Goal: Task Accomplishment & Management: Manage account settings

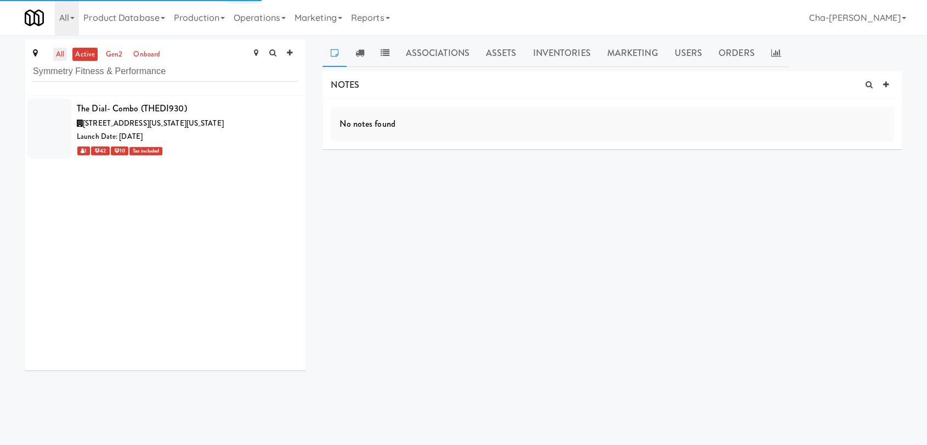
type input "Symmetry Fitness & Performance"
click at [58, 59] on link "all" at bounding box center [60, 55] width 14 height 14
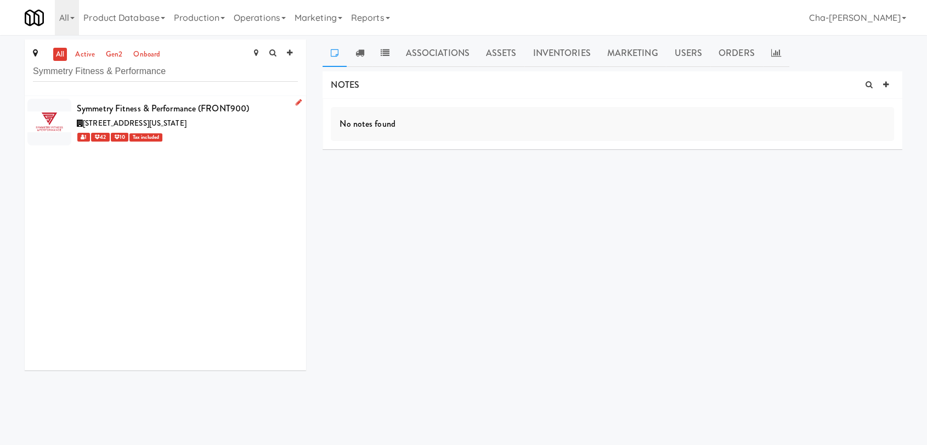
click at [296, 103] on icon at bounding box center [299, 102] width 6 height 7
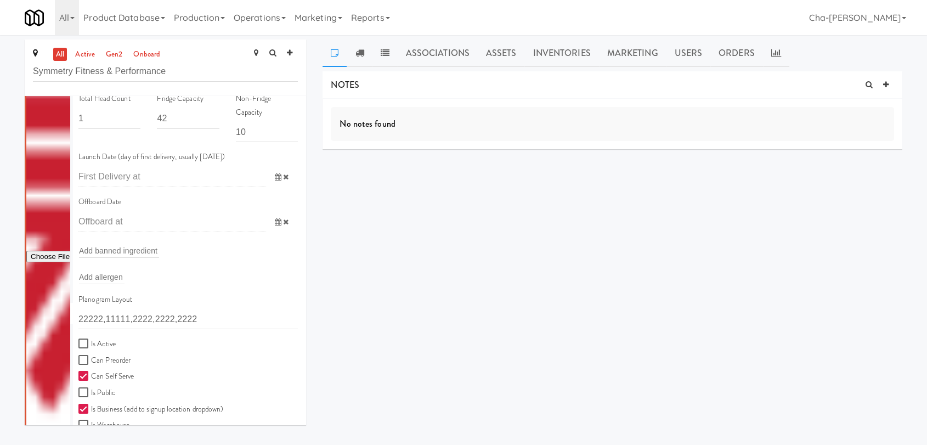
scroll to position [122, 0]
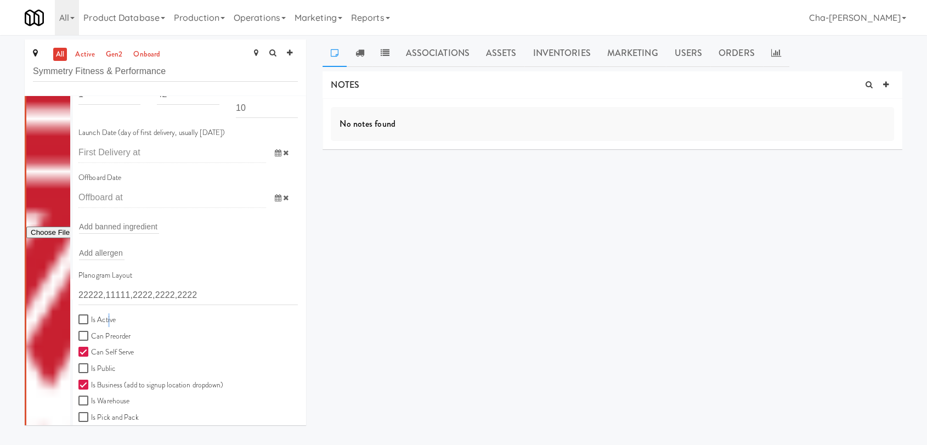
click at [108, 318] on label "Is Active" at bounding box center [96, 320] width 37 height 14
click at [87, 318] on input "Is Active" at bounding box center [84, 320] width 13 height 9
checkbox input "true"
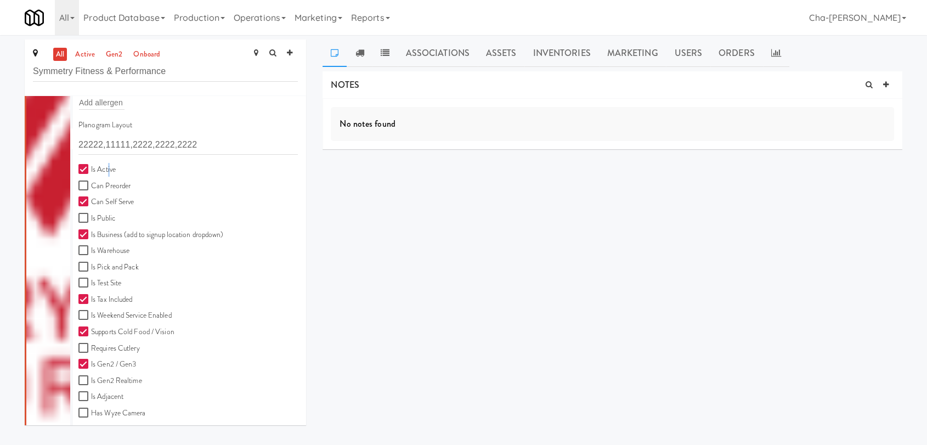
scroll to position [304, 0]
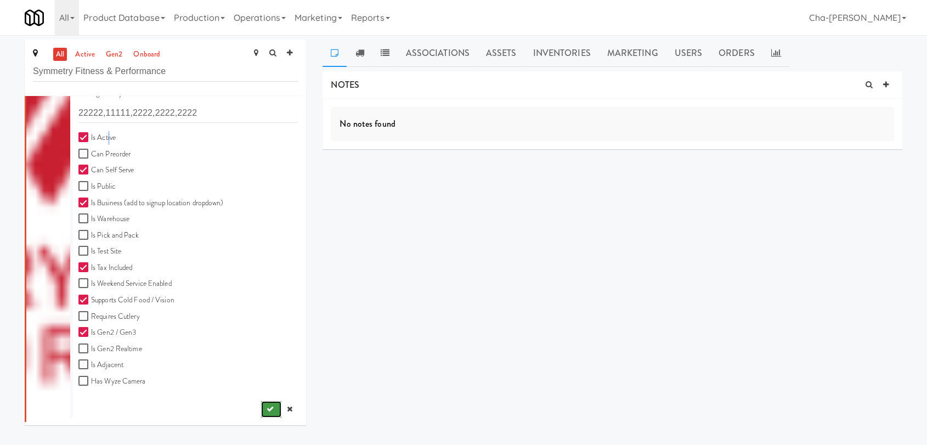
click at [261, 404] on button "submit" at bounding box center [271, 409] width 20 height 16
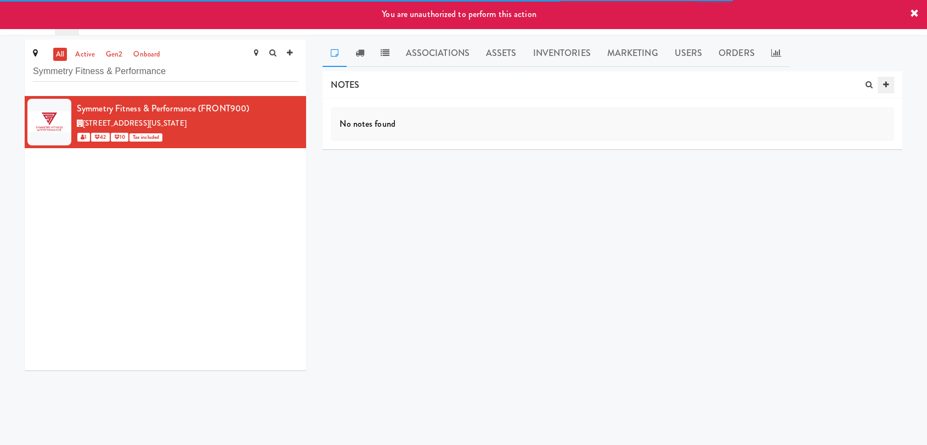
click at [888, 82] on icon at bounding box center [885, 84] width 5 height 7
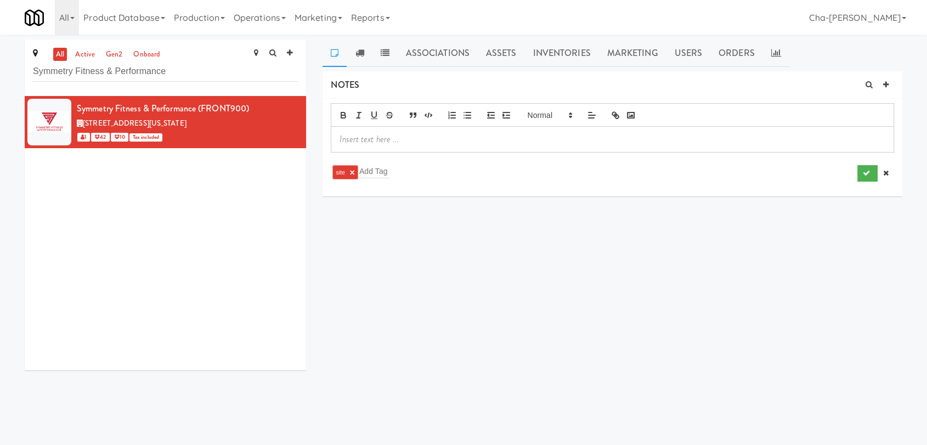
click at [357, 142] on p at bounding box center [613, 139] width 546 height 12
click at [869, 212] on icon "submit" at bounding box center [866, 209] width 7 height 7
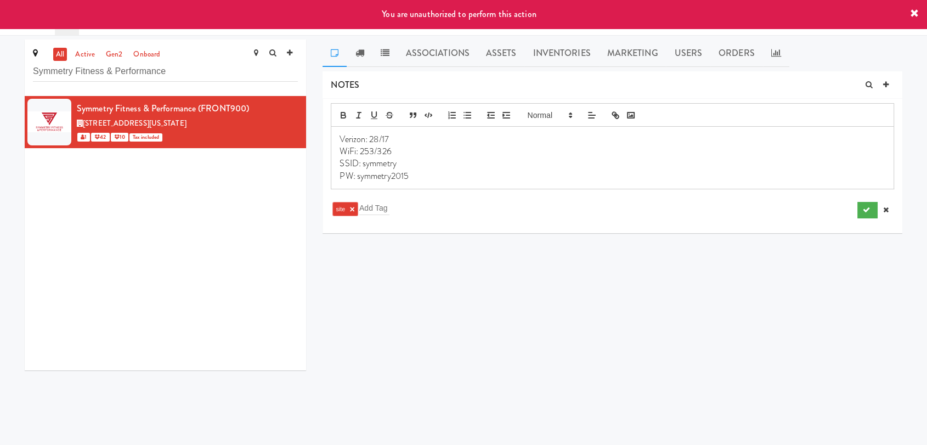
click at [415, 175] on p "PW: symmetry2015" at bounding box center [613, 176] width 546 height 12
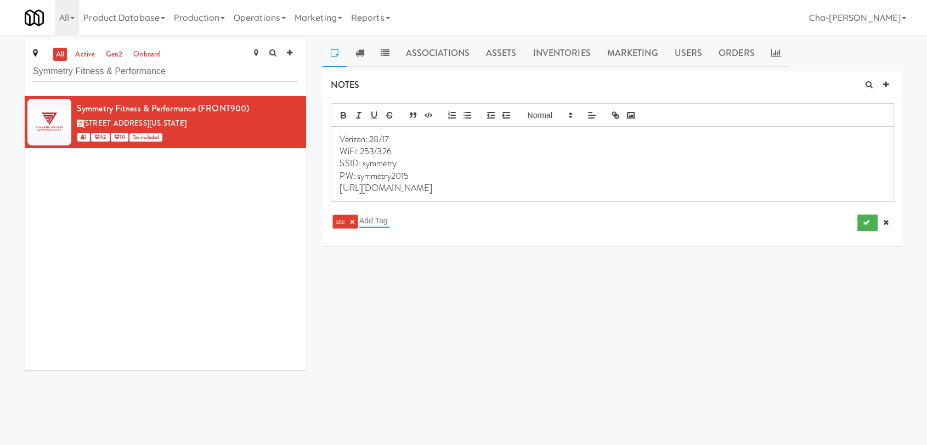
click at [381, 218] on input "text" at bounding box center [374, 220] width 30 height 14
type input "network"
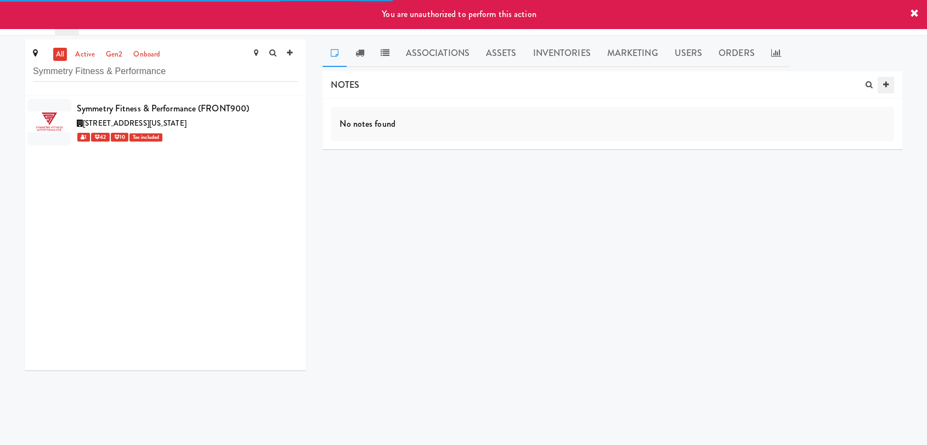
click at [882, 85] on link at bounding box center [886, 85] width 16 height 16
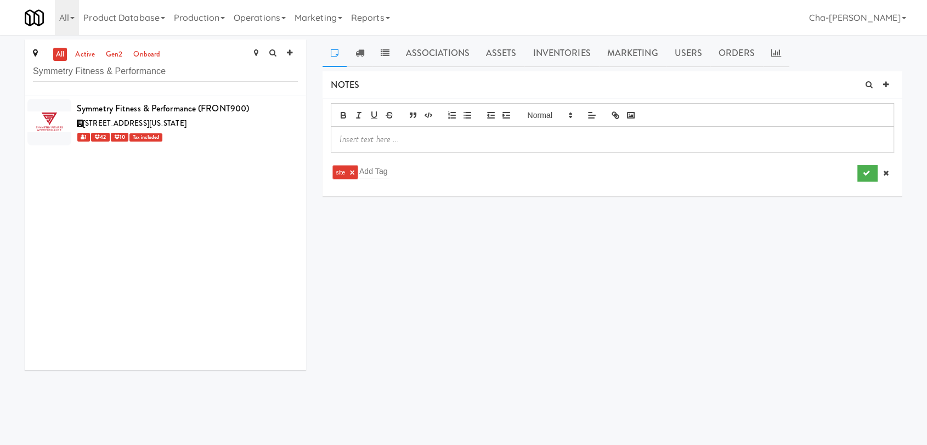
click at [365, 132] on div at bounding box center [612, 139] width 562 height 25
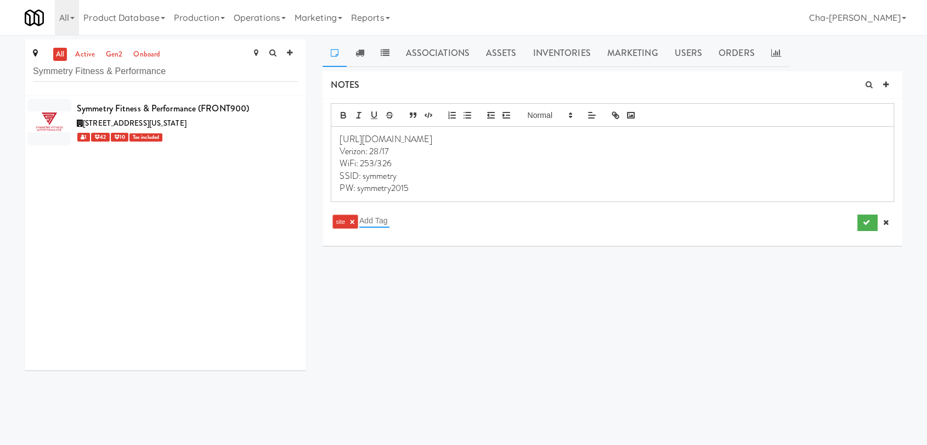
click at [386, 223] on input "text" at bounding box center [374, 220] width 30 height 14
type input "network info"
click at [869, 219] on icon "submit" at bounding box center [866, 222] width 7 height 7
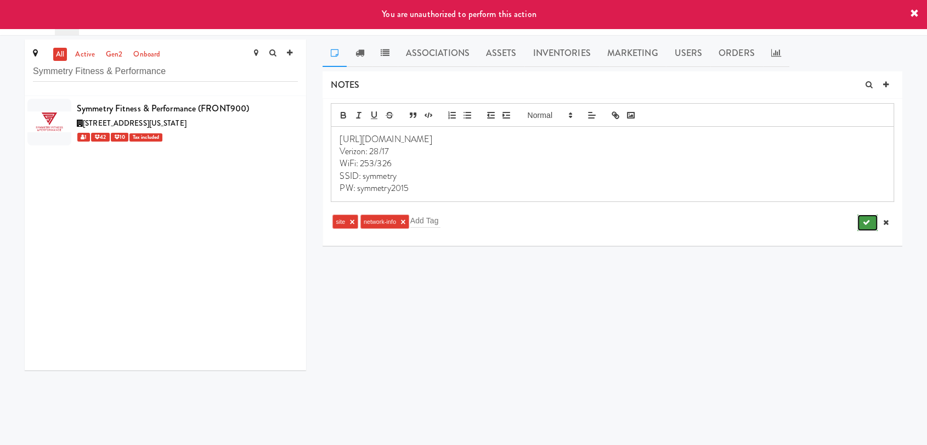
click at [865, 219] on icon "submit" at bounding box center [866, 222] width 7 height 7
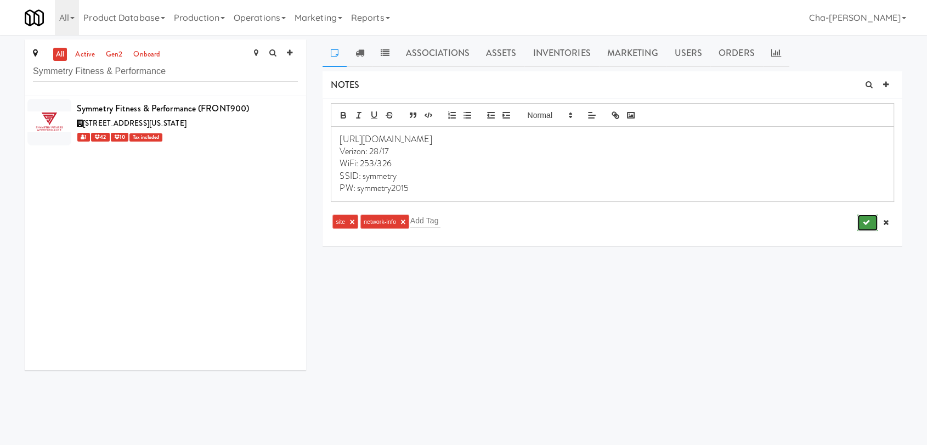
click at [863, 222] on icon "submit" at bounding box center [866, 222] width 7 height 7
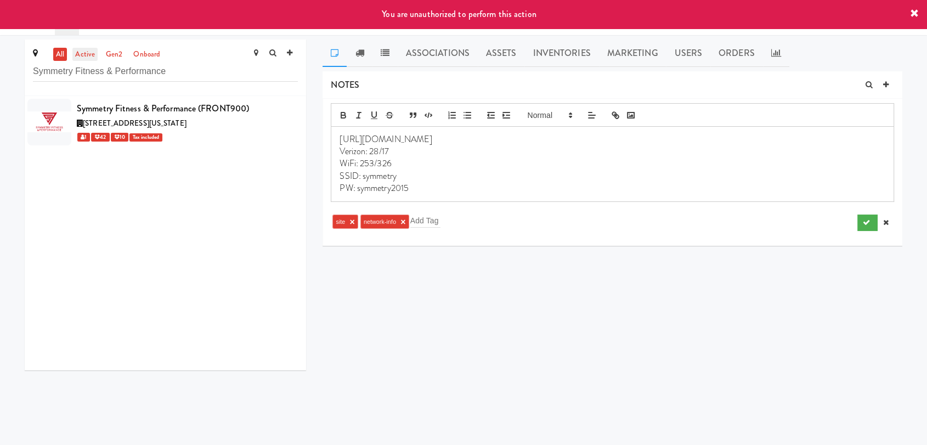
click at [87, 58] on link "active" at bounding box center [84, 55] width 25 height 14
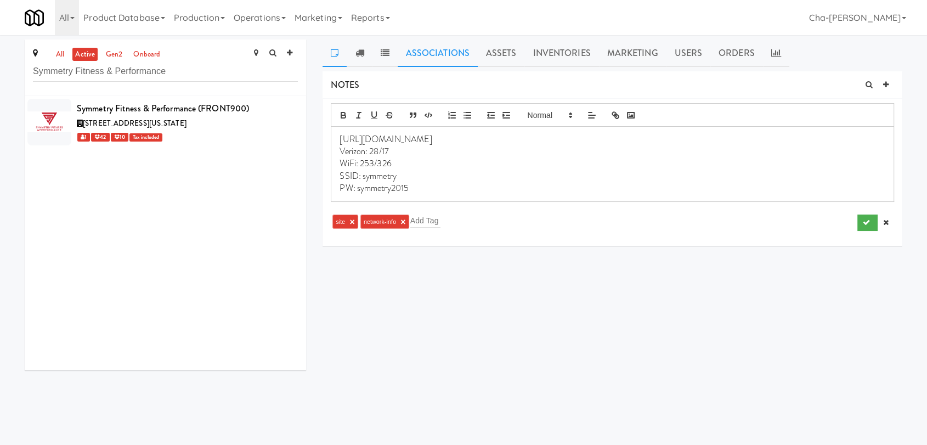
click at [439, 57] on link "Associations" at bounding box center [438, 53] width 80 height 27
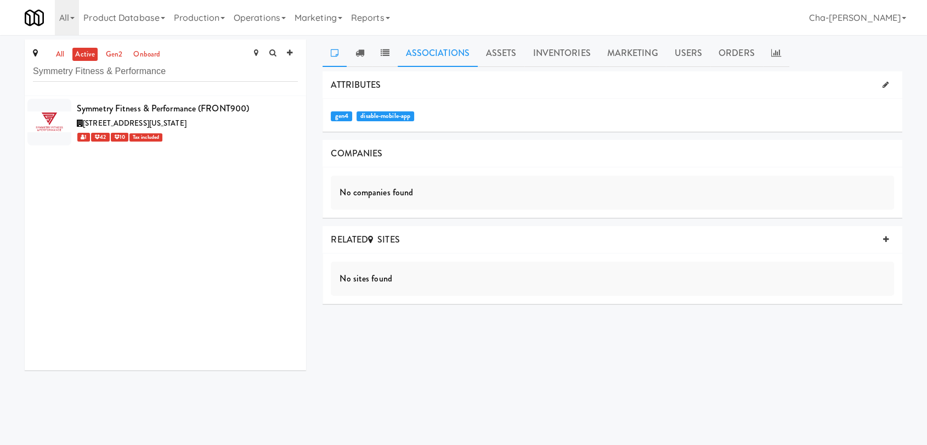
click at [330, 58] on link at bounding box center [335, 53] width 24 height 27
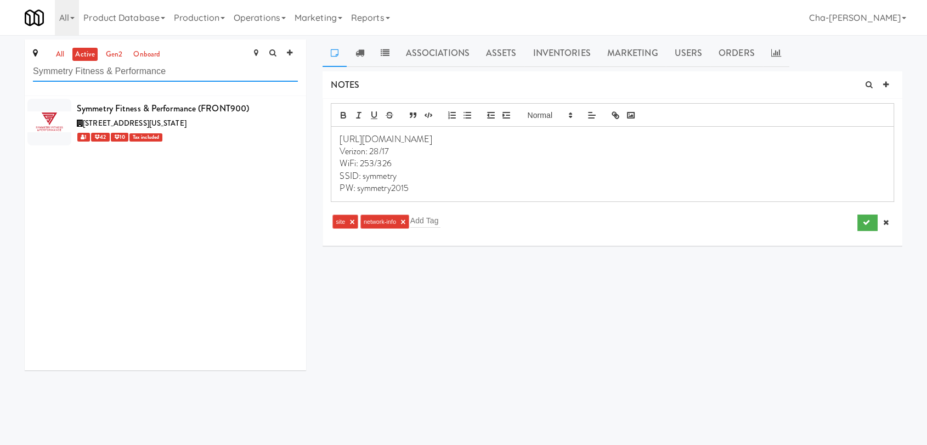
drag, startPoint x: 176, startPoint y: 77, endPoint x: 26, endPoint y: 77, distance: 149.3
click at [26, 77] on div "all active gen2 onboard Symmetry Fitness & Performance" at bounding box center [166, 68] width 282 height 57
click at [260, 9] on link "Operations" at bounding box center [259, 17] width 61 height 35
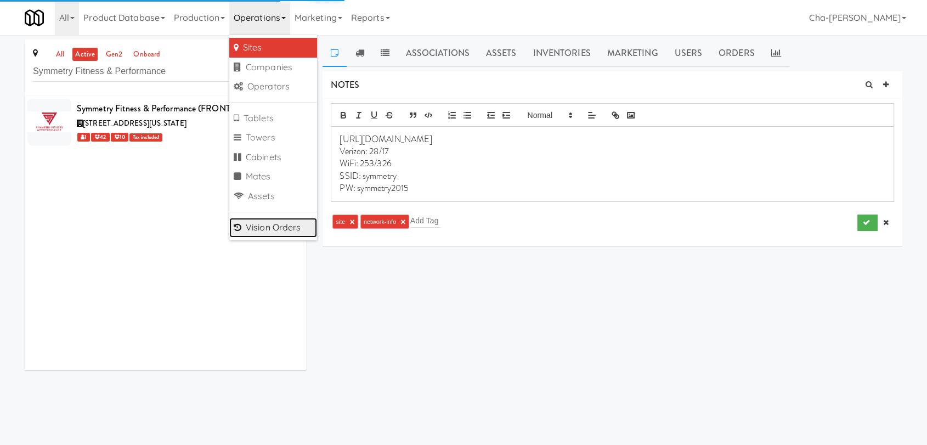
click at [290, 220] on link "Vision Orders" at bounding box center [273, 228] width 88 height 20
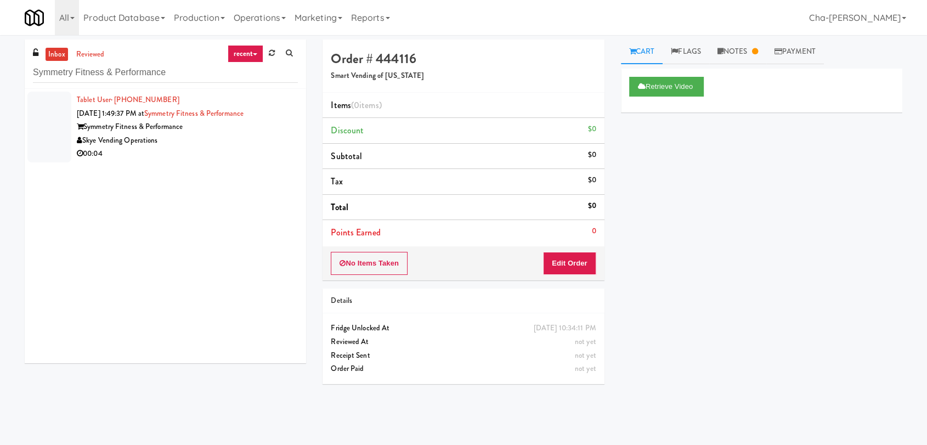
type input "Symmetry Fitness & Performance"
click at [264, 122] on div "Symmetry Fitness & Performance" at bounding box center [187, 127] width 221 height 14
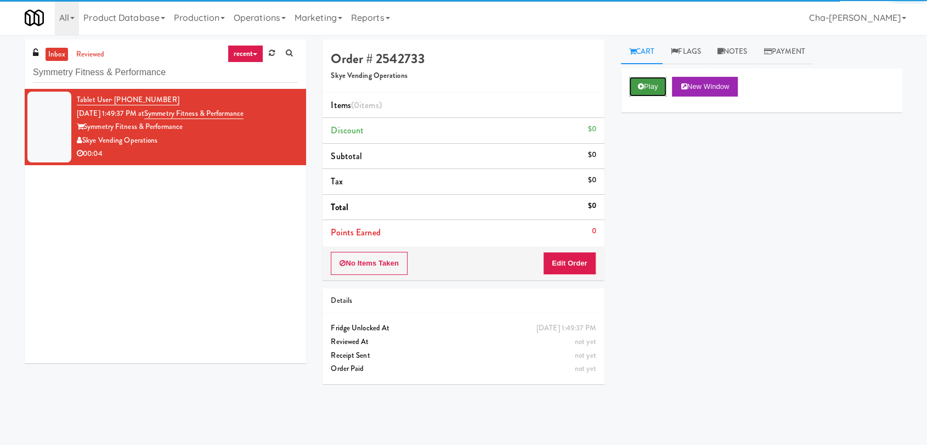
click at [651, 86] on button "Play" at bounding box center [648, 87] width 38 height 20
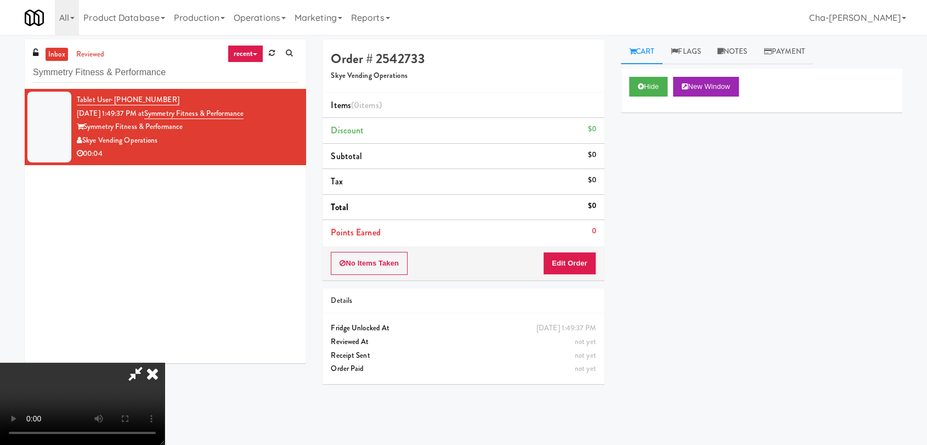
click at [165, 363] on icon at bounding box center [152, 374] width 24 height 22
